Goal: Task Accomplishment & Management: Use online tool/utility

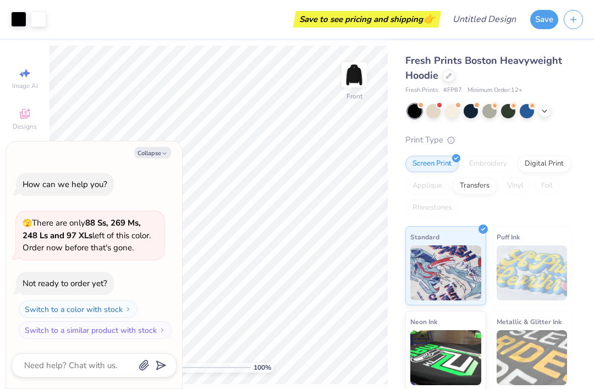
click at [158, 231] on div "🫣 There are only 88 Ss, 269 Ms, 248 Ls and 97 XLs left of this color. Order now…" at bounding box center [90, 235] width 149 height 48
click at [171, 173] on div "How can we help you? 🫣 There are only 88 Ss, 269 Ms, 248 Ls and 97 XLs left of …" at bounding box center [94, 256] width 165 height 184
click at [157, 152] on button "Collapse" at bounding box center [152, 153] width 37 height 12
type textarea "x"
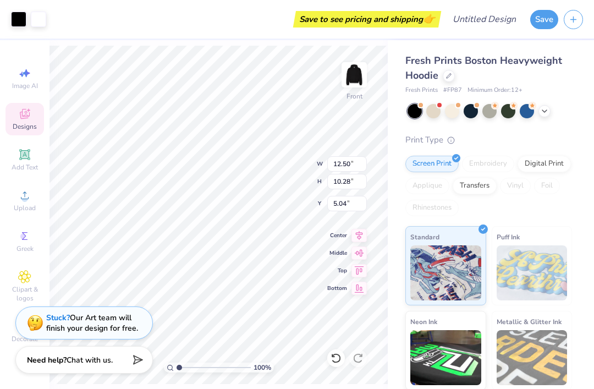
type input "6.89"
type input "1.73239685743487"
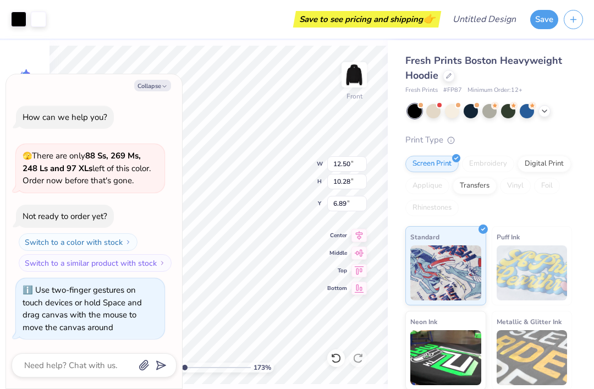
type textarea "x"
type input "1.73239685743487"
type textarea "x"
type input "1"
click at [348, 160] on input "12.50" at bounding box center [347, 163] width 40 height 15
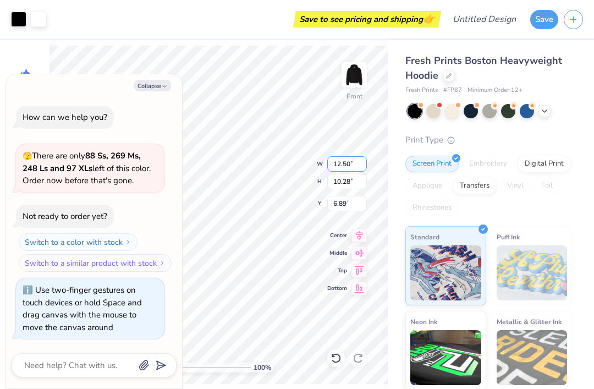
type textarea "x"
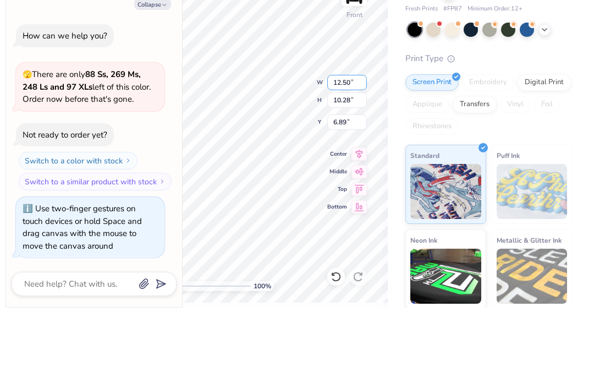
click at [357, 156] on input "12.50" at bounding box center [347, 163] width 40 height 15
type input "1"
type input "15.00"
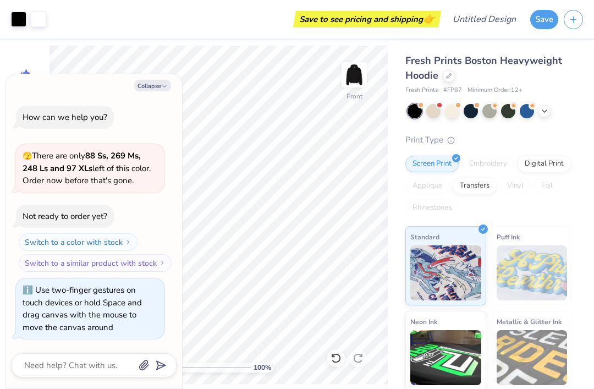
click at [151, 88] on button "Collapse" at bounding box center [152, 86] width 37 height 12
type textarea "x"
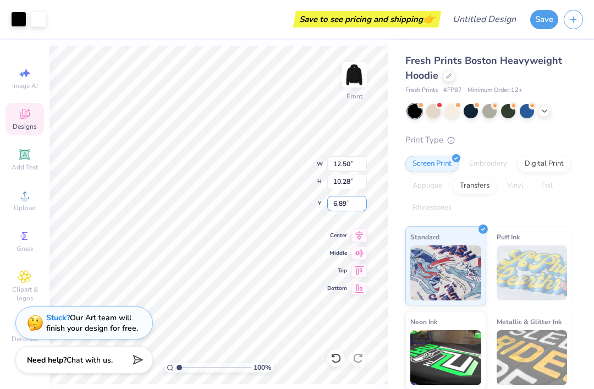
click at [356, 204] on input "6.89" at bounding box center [347, 203] width 40 height 15
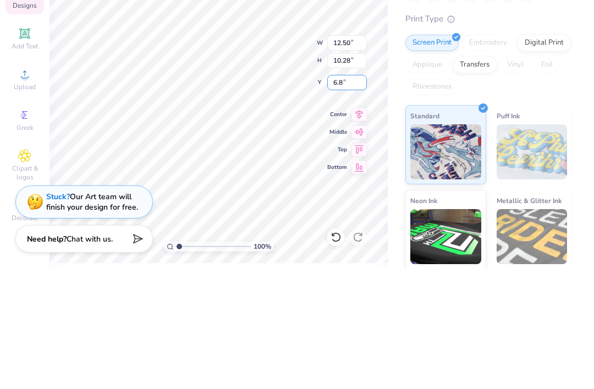
type input "6"
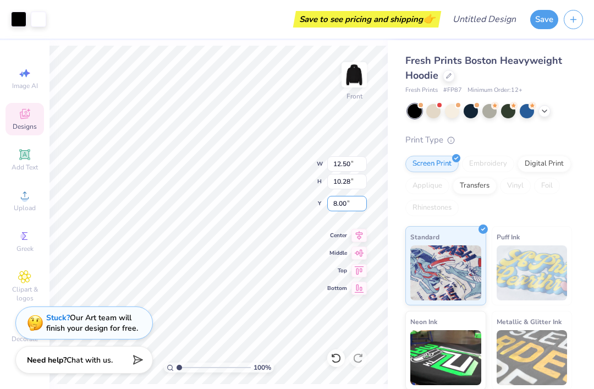
type input "8.00"
click at [343, 180] on input "10.28" at bounding box center [347, 181] width 40 height 15
click at [347, 182] on input "10.28" at bounding box center [347, 181] width 40 height 15
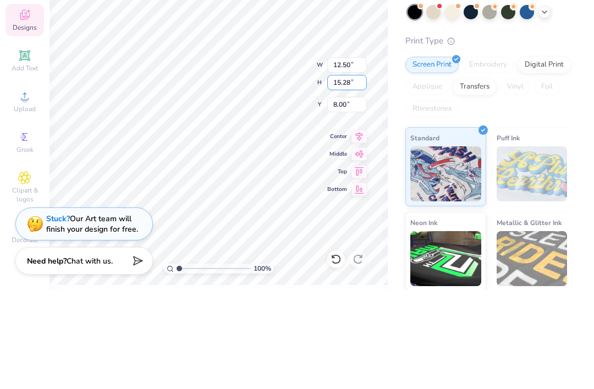
type input "15.28"
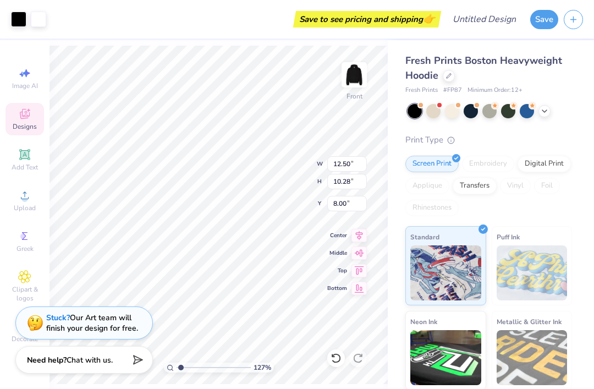
type input "1.26734590998874"
type input "12.77"
type input "11.44"
type input "7.57"
type input "1.26734590998874"
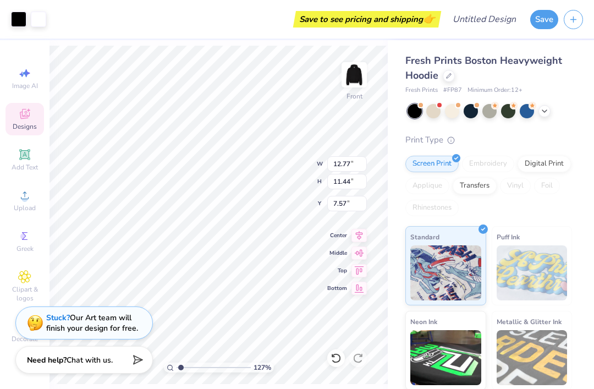
type input "12.50"
type input "10.23"
type input "7.87"
type input "1.26734590998874"
type input "12.51"
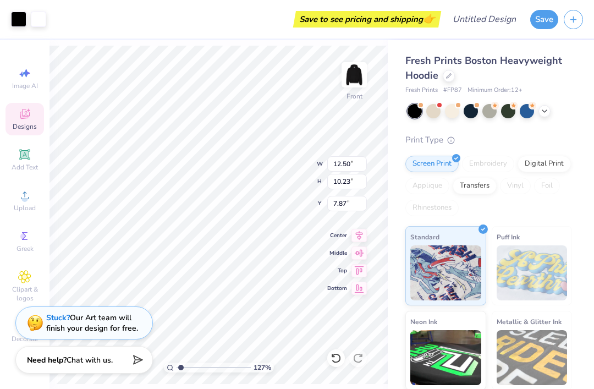
type input "10.10"
type input "8.07"
type input "1.26734590998874"
type input "12.49"
type input "10.41"
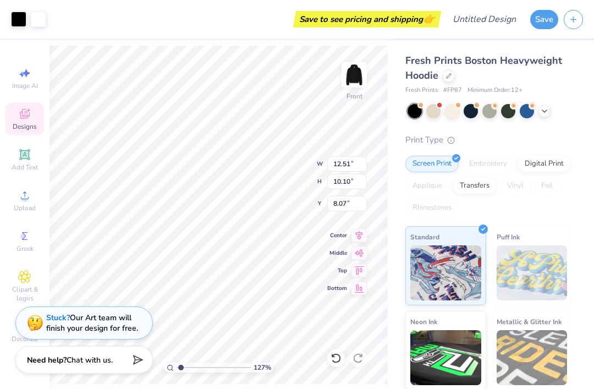
type input "7.95"
click at [366, 267] on icon at bounding box center [359, 270] width 15 height 13
type input "1.91836561056413"
type input "5.00"
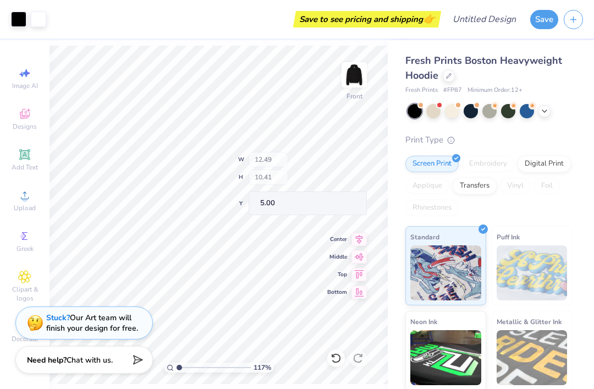
type input "1"
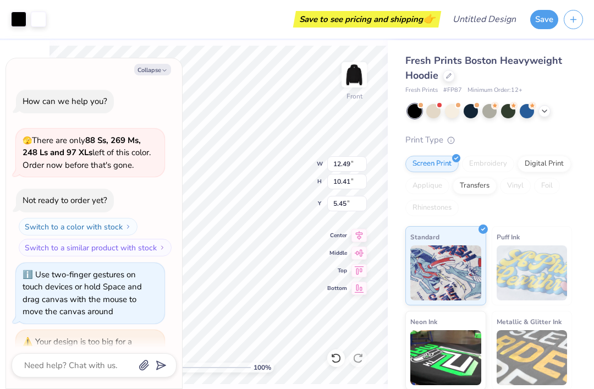
scroll to position [45, 0]
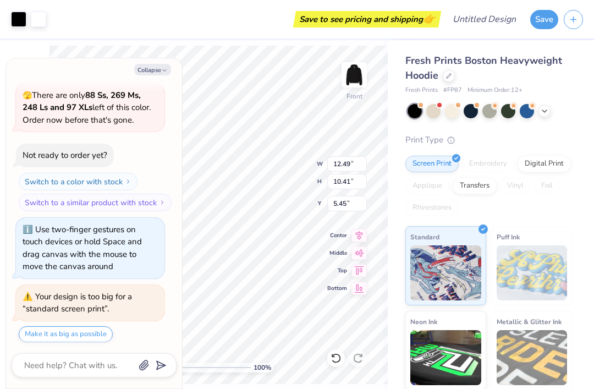
click at [359, 240] on icon at bounding box center [359, 235] width 15 height 13
click at [362, 269] on icon at bounding box center [359, 270] width 9 height 8
type textarea "x"
type input "5.00"
click at [427, 117] on div at bounding box center [490, 111] width 165 height 14
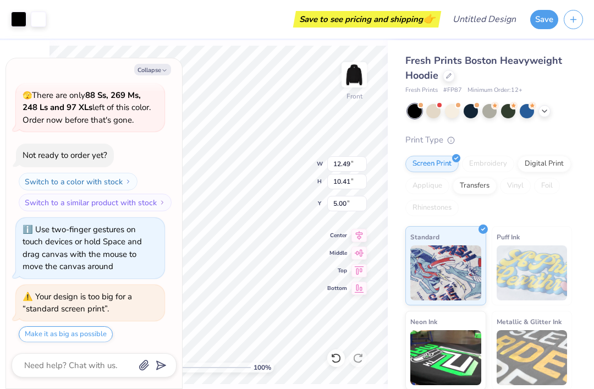
click at [431, 123] on div "Fresh Prints Boston Heavyweight Hoodie Fresh Prints # FP87 Minimum Order: 12 + …" at bounding box center [489, 264] width 167 height 422
click at [434, 114] on div at bounding box center [434, 111] width 14 height 14
click at [162, 72] on icon "button" at bounding box center [164, 70] width 7 height 7
click at [166, 75] on button "Collapse" at bounding box center [152, 70] width 37 height 12
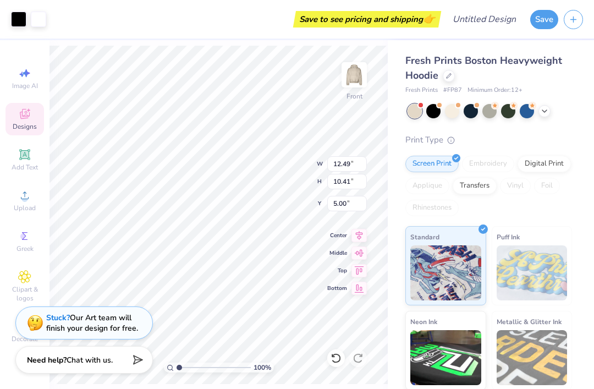
click at [510, 112] on div at bounding box center [508, 111] width 14 height 14
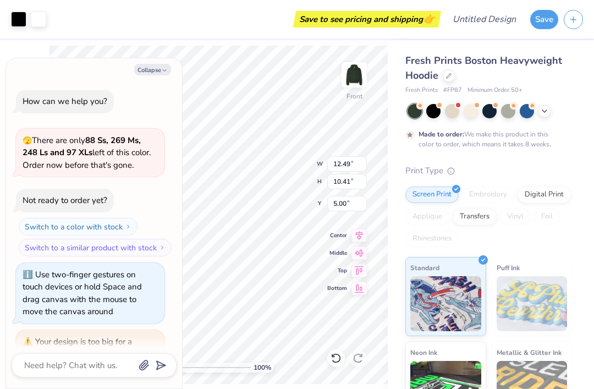
click at [522, 116] on div at bounding box center [527, 111] width 14 height 14
click at [161, 68] on icon "button" at bounding box center [164, 70] width 7 height 7
type textarea "x"
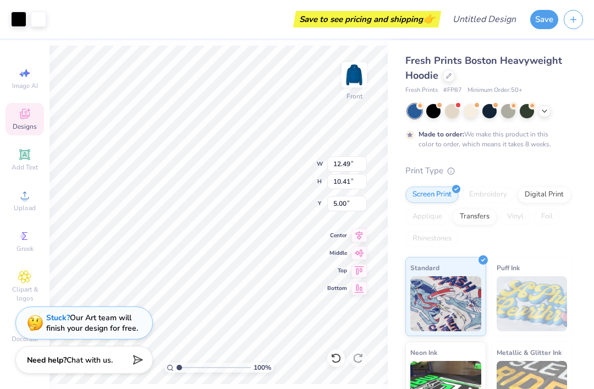
scroll to position [0, 0]
click at [358, 75] on img at bounding box center [354, 75] width 22 height 22
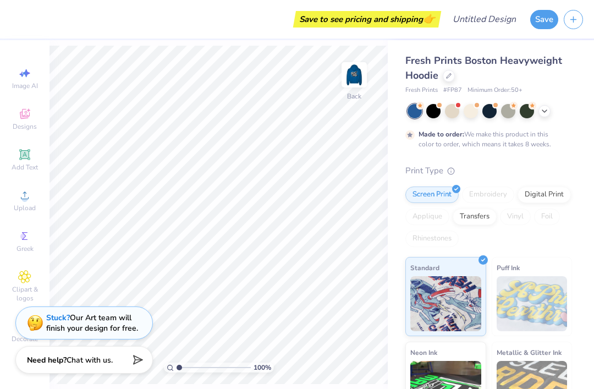
click at [361, 83] on img at bounding box center [354, 75] width 22 height 22
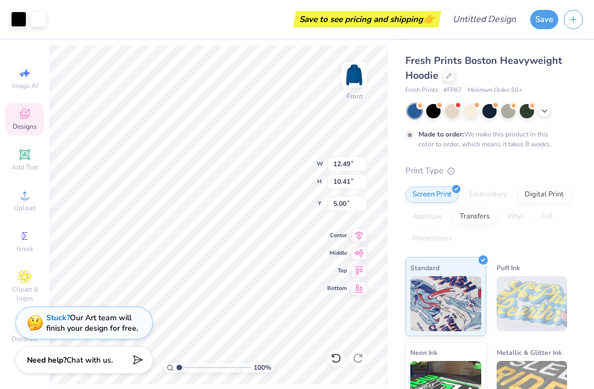
click at [353, 72] on img at bounding box center [354, 75] width 22 height 22
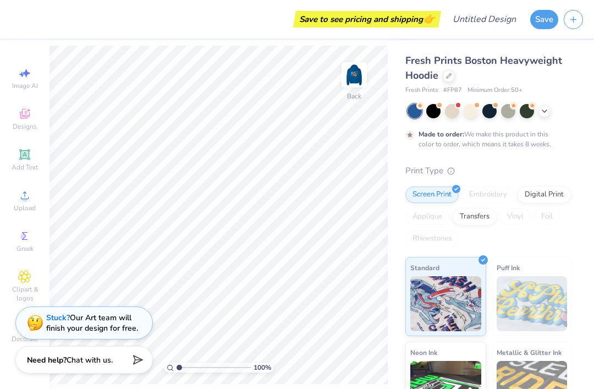
click at [362, 73] on img at bounding box center [354, 75] width 22 height 22
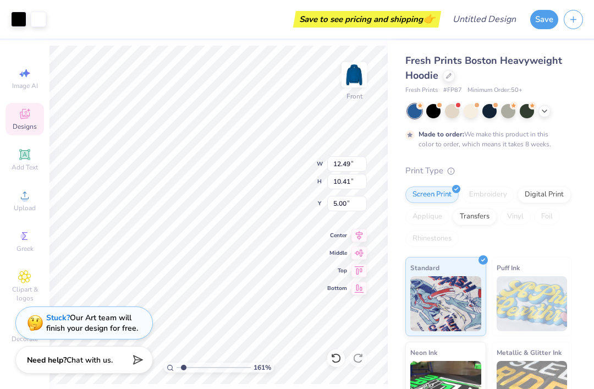
type input "1.61134031831569"
type input "14.59"
type input "12.17"
type input "5.01"
type input "1.61134031831569"
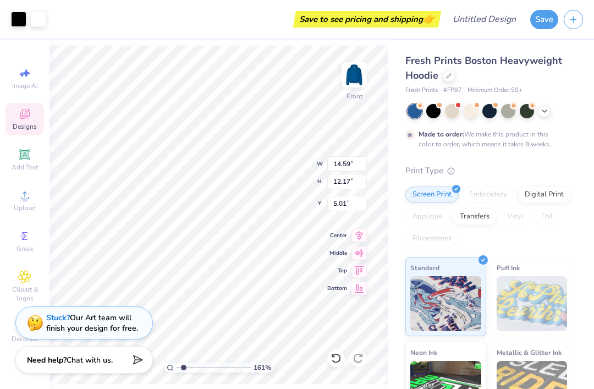
type input "14.60"
type input "12.02"
type input "5.07"
click at [365, 237] on icon at bounding box center [359, 235] width 15 height 13
click at [349, 237] on div "Center" at bounding box center [347, 235] width 40 height 13
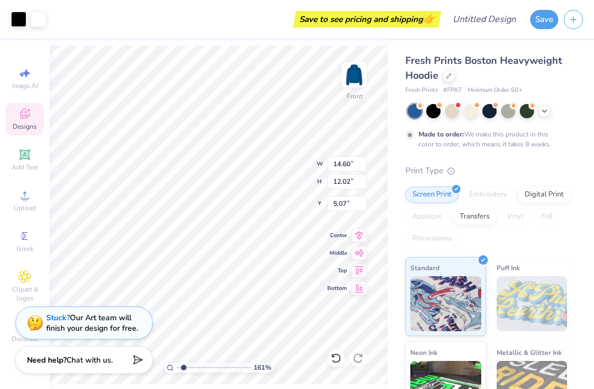
type input "1.61134031831569"
type input "5.58"
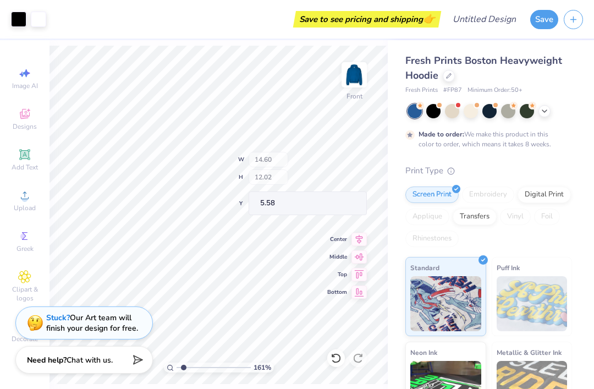
type input "1.61134031831569"
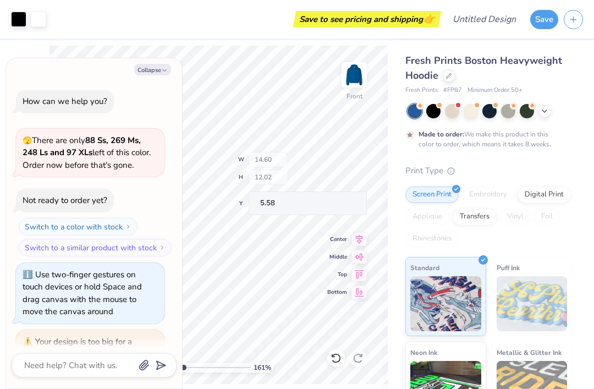
type textarea "x"
type input "1.61134031831569"
type textarea "x"
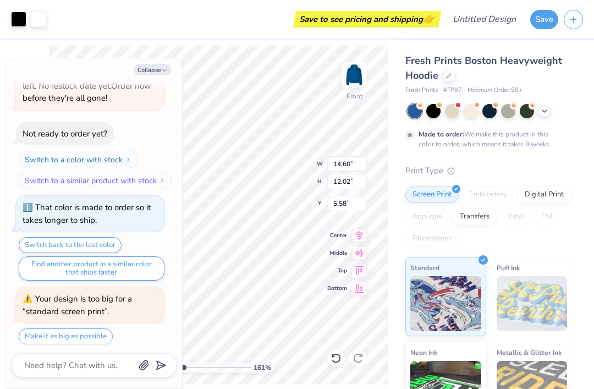
click at [359, 232] on icon at bounding box center [359, 235] width 7 height 9
type input "1.61134031831569"
type textarea "x"
click at [166, 65] on button "Collapse" at bounding box center [152, 70] width 37 height 12
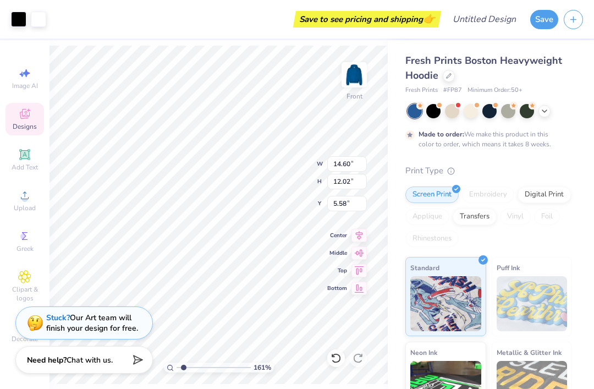
type input "1.61134031831569"
type textarea "x"
click at [345, 81] on img at bounding box center [354, 75] width 22 height 22
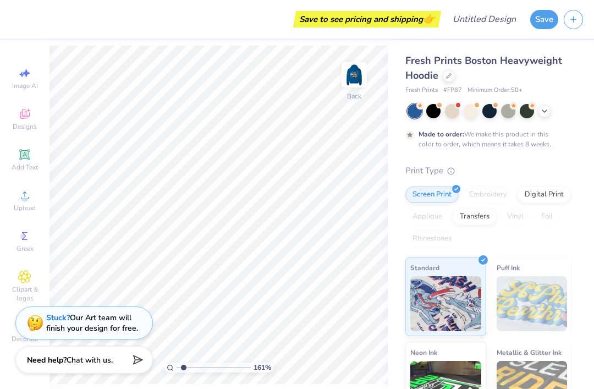
click at [558, 192] on div "Digital Print" at bounding box center [544, 195] width 53 height 17
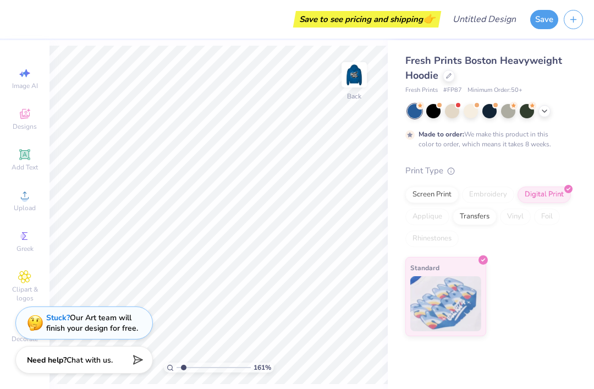
click at [439, 198] on div "Screen Print" at bounding box center [432, 195] width 53 height 17
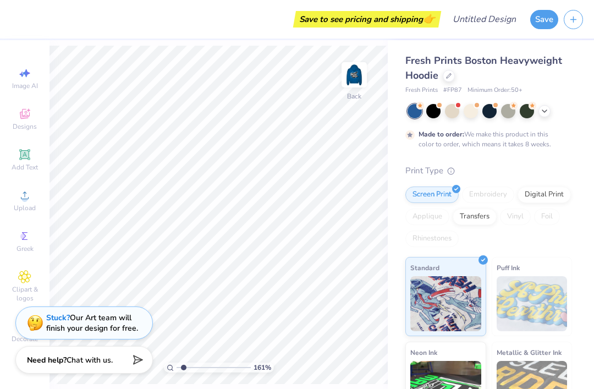
click at [19, 119] on icon at bounding box center [24, 113] width 13 height 13
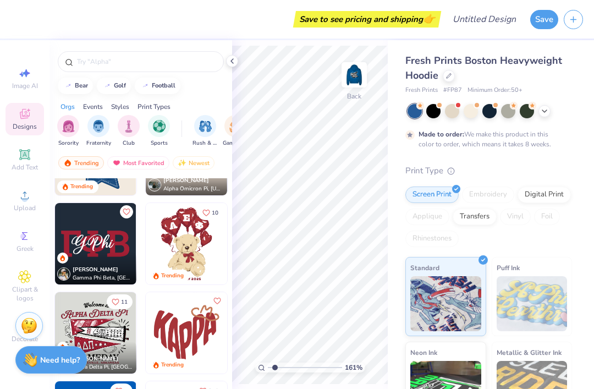
scroll to position [512, 0]
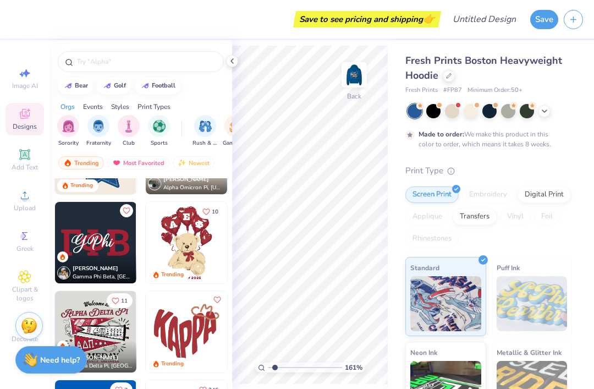
click at [32, 258] on div "Greek" at bounding box center [25, 241] width 39 height 32
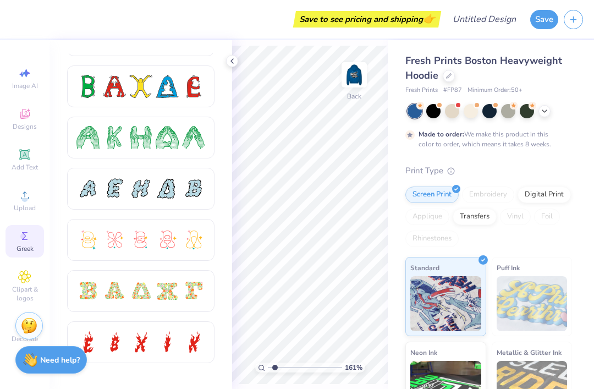
scroll to position [139, 0]
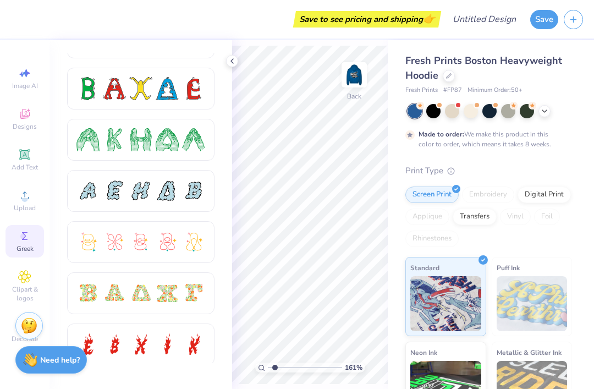
click at [171, 192] on div at bounding box center [167, 190] width 23 height 23
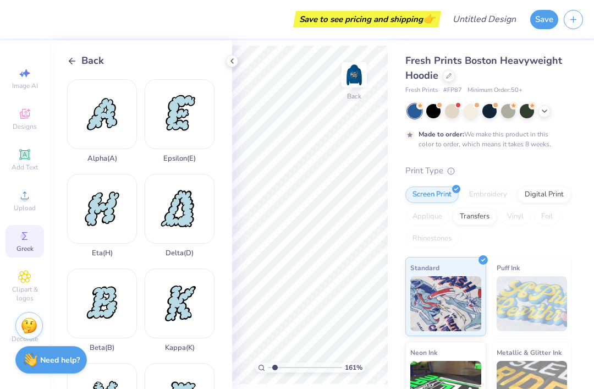
scroll to position [0, 0]
click at [110, 307] on div "Beta ( B )" at bounding box center [102, 311] width 70 height 84
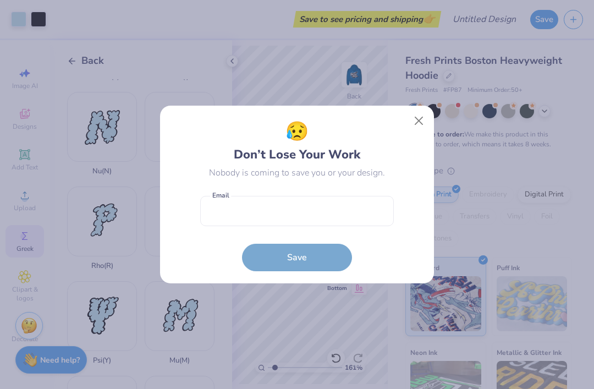
scroll to position [461, 0]
click at [419, 114] on button "Close" at bounding box center [419, 121] width 21 height 21
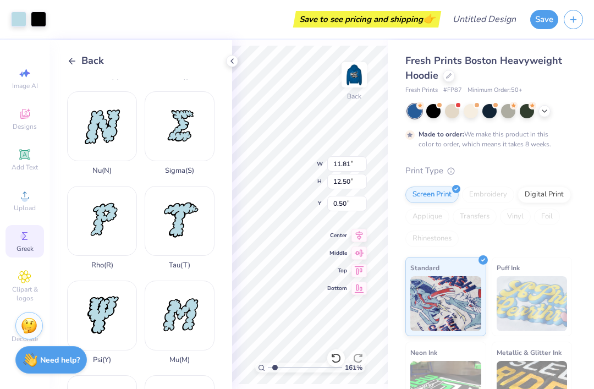
click at [103, 63] on span "Back" at bounding box center [92, 60] width 23 height 15
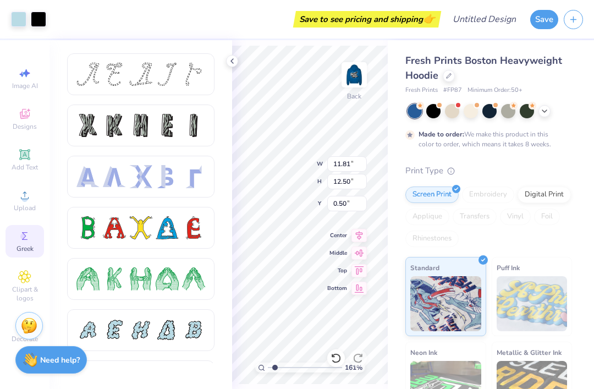
type input "1.61134031831569"
click at [346, 166] on input "11.81" at bounding box center [347, 163] width 40 height 15
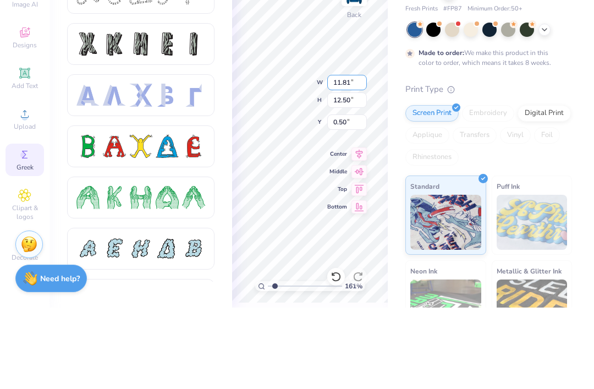
click at [348, 156] on input "11.81" at bounding box center [347, 163] width 40 height 15
click at [349, 156] on input "11.81" at bounding box center [347, 163] width 40 height 15
type input "1"
type input "5.00"
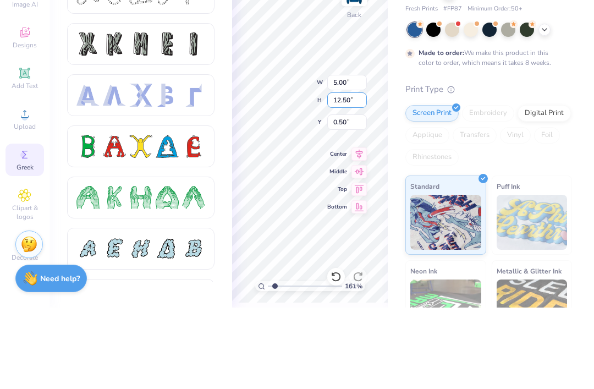
click at [353, 174] on input "12.50" at bounding box center [347, 181] width 40 height 15
type input "1.61134031831569"
type input "5.29"
type input "4.11"
type input "5"
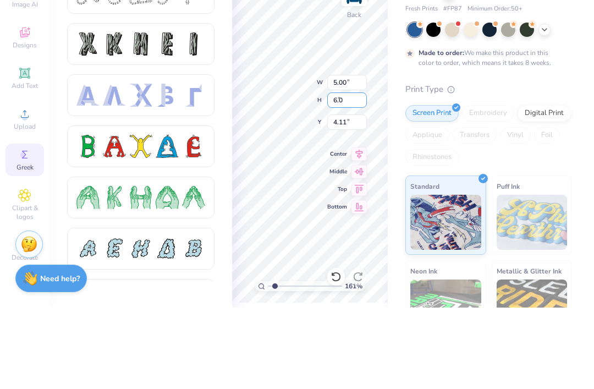
type input "6.00"
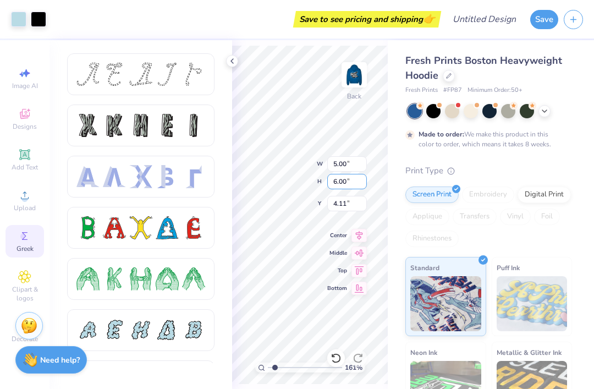
type input "1.61134031831569"
type input "3.68"
type input "3.90"
type input "5.50"
type input "1.61134031831569"
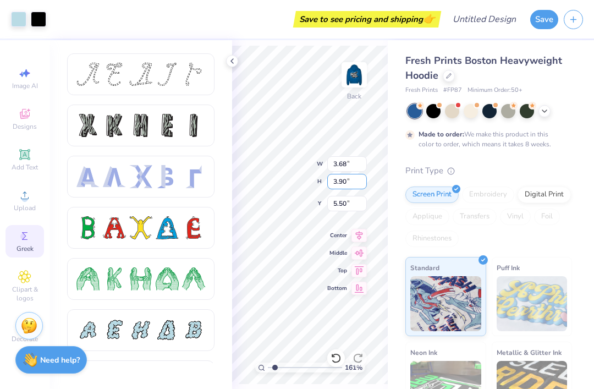
type input "2.33"
type input "2.46"
type input "6.93"
type input "1.61134031831569"
type input "1.49"
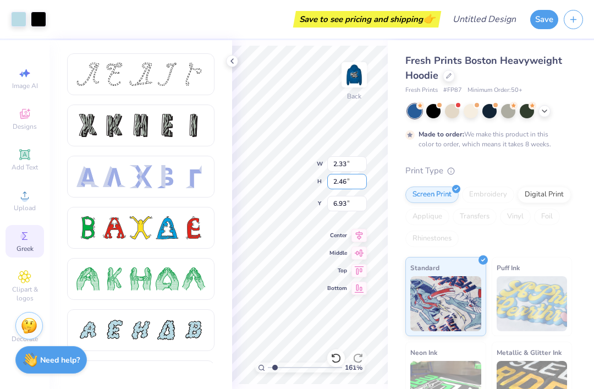
type input "1.57"
type input "1.61134031831569"
type input "3.33"
click at [236, 59] on icon at bounding box center [232, 61] width 9 height 9
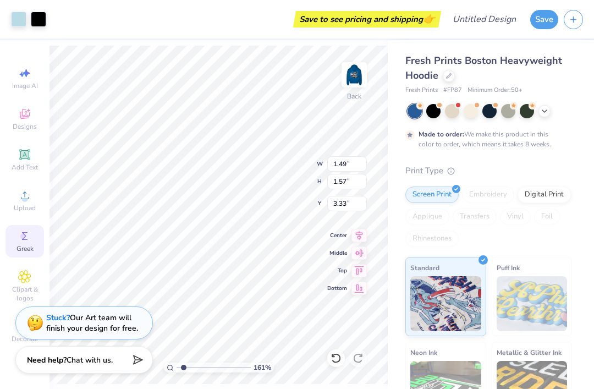
type input "1.61134031831569"
type input "3.00"
type input "1.61134031831569"
type input "2.87"
type input "3.04"
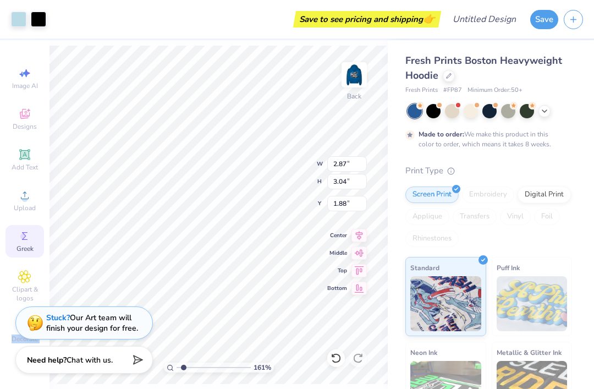
type input "1.61134031831569"
type input "1.88"
type input "1"
type input "4.00"
type input "4.23"
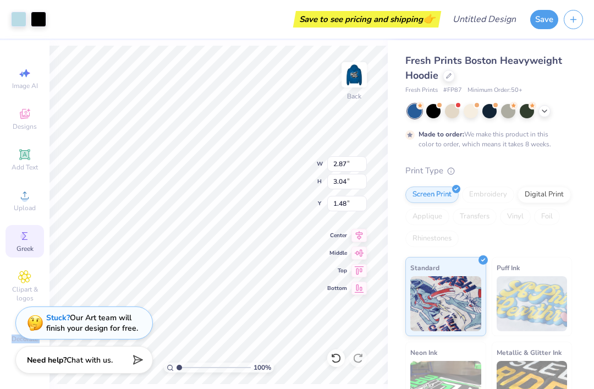
type input "1.48"
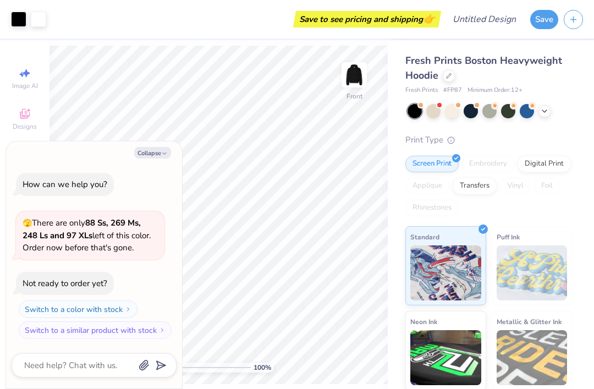
type textarea "x"
